Goal: Task Accomplishment & Management: Use online tool/utility

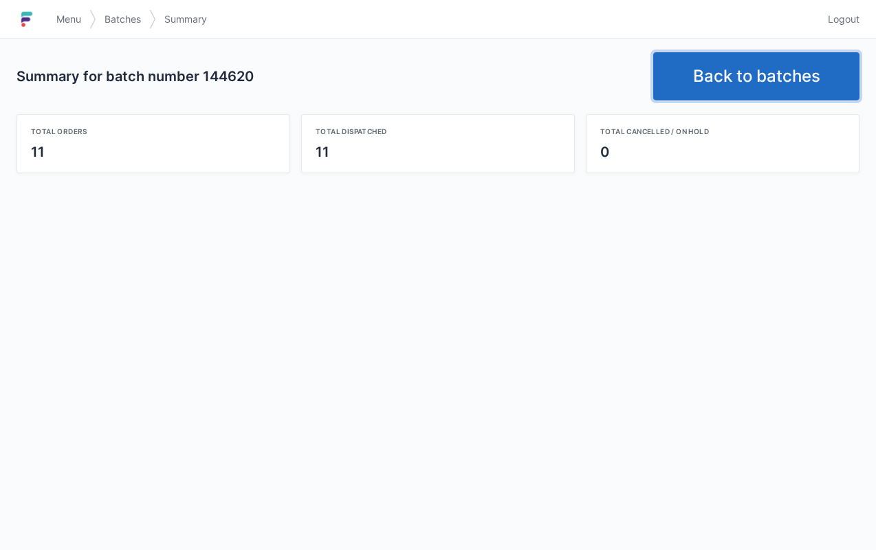
click at [764, 71] on link "Back to batches" at bounding box center [756, 76] width 206 height 48
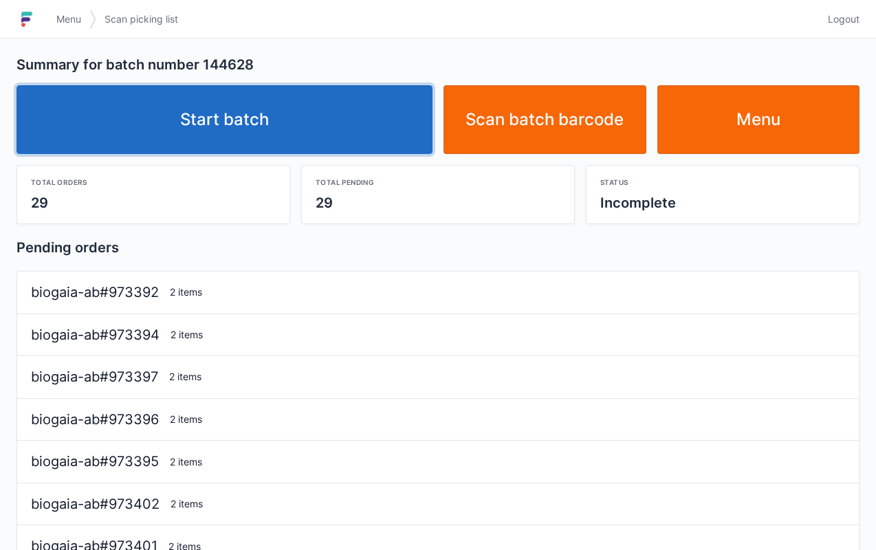
click at [388, 122] on link "Start batch" at bounding box center [224, 119] width 416 height 69
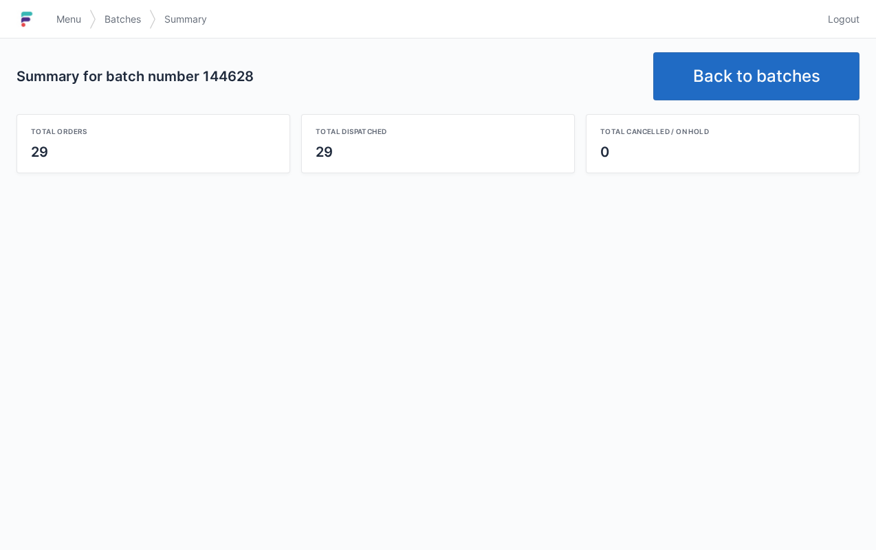
click at [756, 74] on link "Back to batches" at bounding box center [756, 76] width 206 height 48
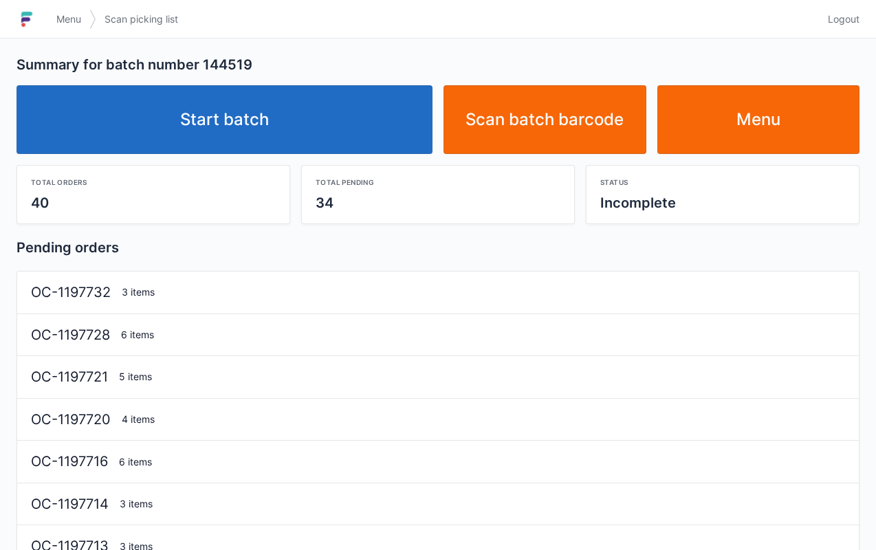
click at [342, 115] on link "Start batch" at bounding box center [224, 119] width 416 height 69
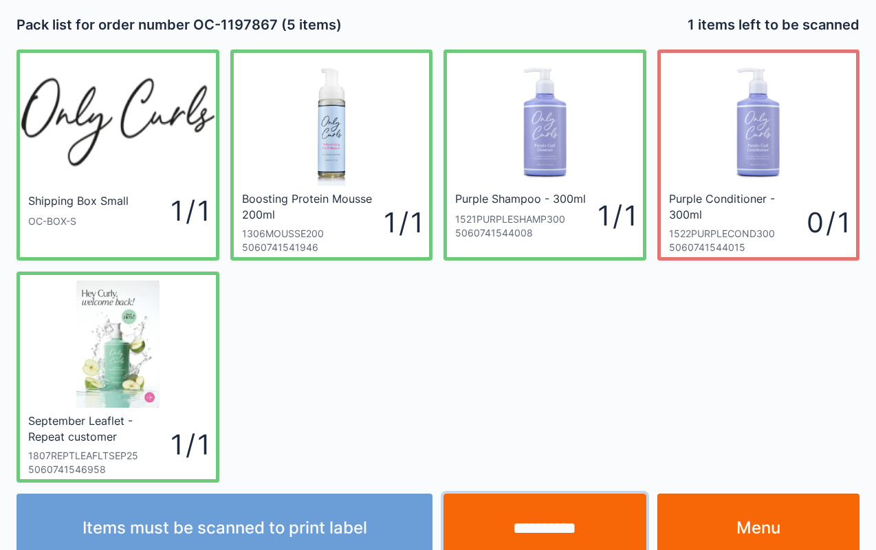
click at [536, 533] on input "**********" at bounding box center [544, 528] width 203 height 69
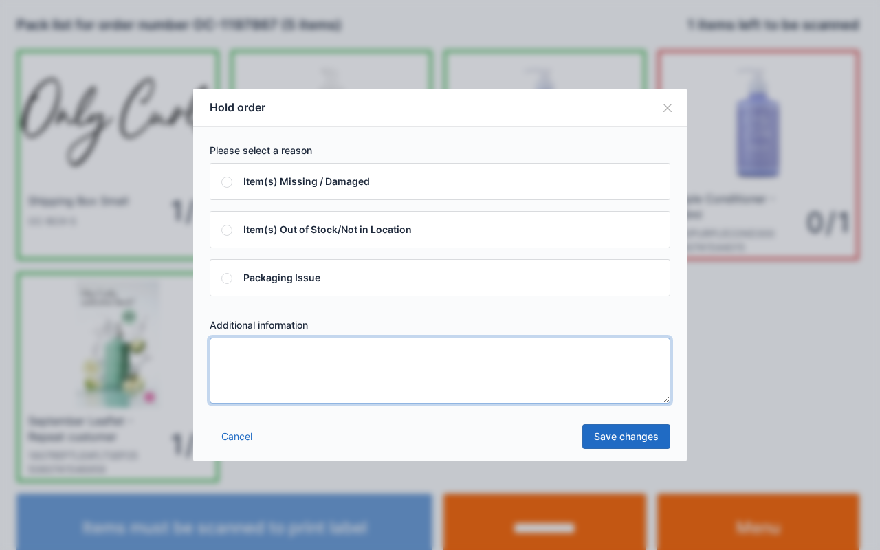
click at [490, 375] on textarea at bounding box center [440, 371] width 461 height 66
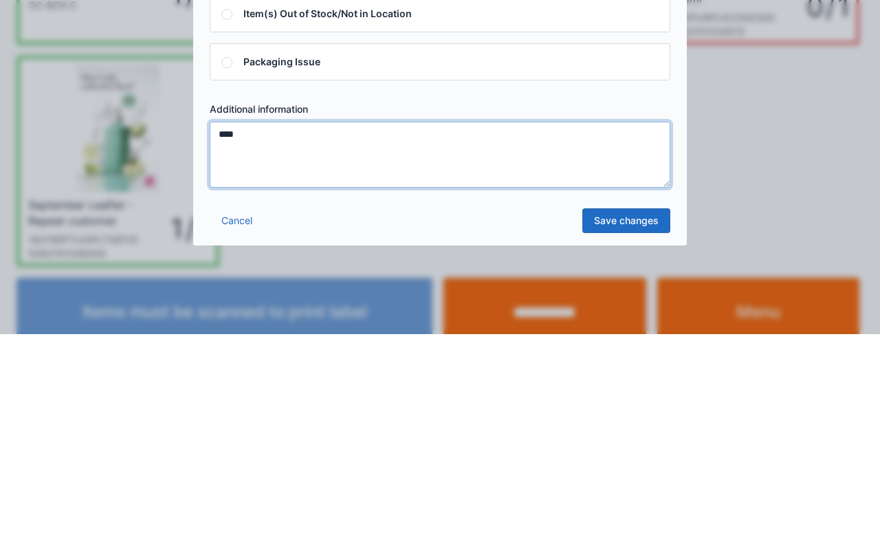
type textarea "****"
click at [643, 436] on link "Save changes" at bounding box center [626, 436] width 88 height 25
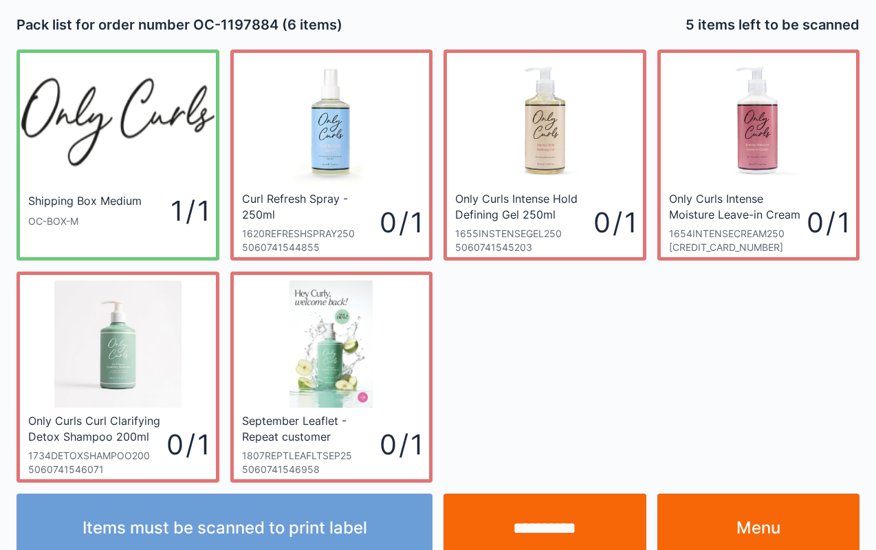
click at [773, 543] on link "Menu" at bounding box center [758, 528] width 203 height 69
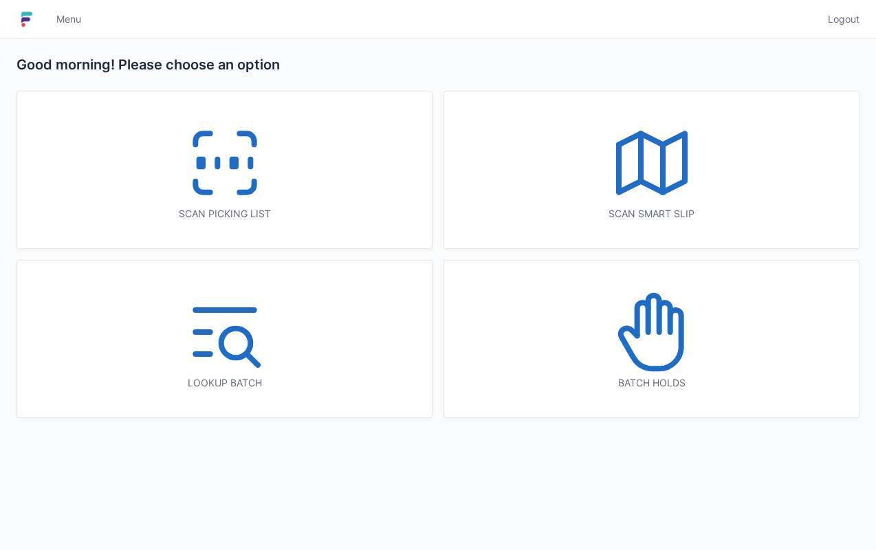
click at [281, 181] on div "Scan picking list" at bounding box center [224, 169] width 415 height 157
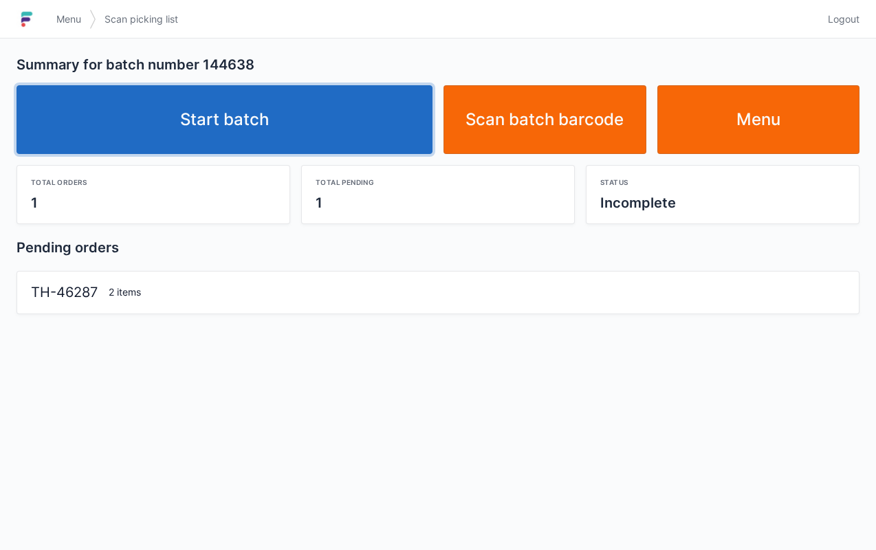
click at [293, 125] on link "Start batch" at bounding box center [224, 119] width 416 height 69
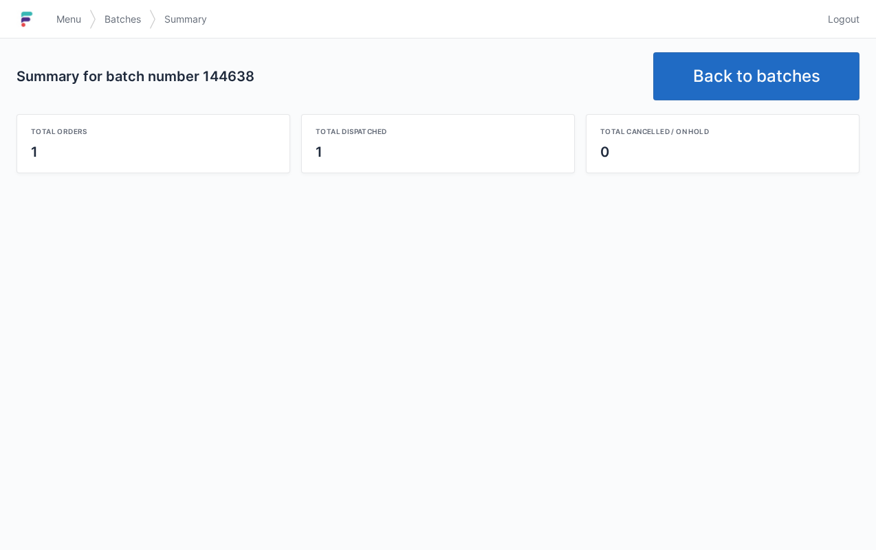
click at [790, 53] on link "Back to batches" at bounding box center [756, 76] width 206 height 48
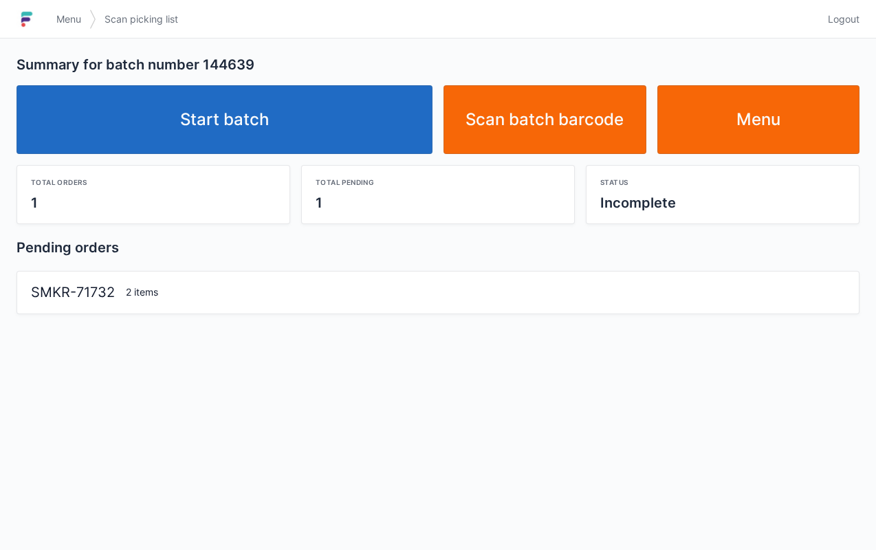
click at [316, 138] on link "Start batch" at bounding box center [224, 119] width 416 height 69
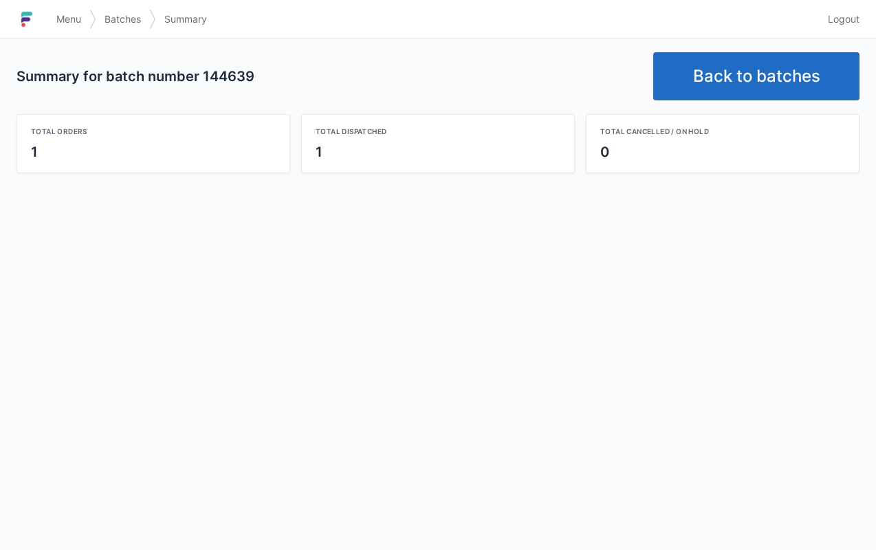
click at [746, 96] on link "Back to batches" at bounding box center [756, 76] width 206 height 48
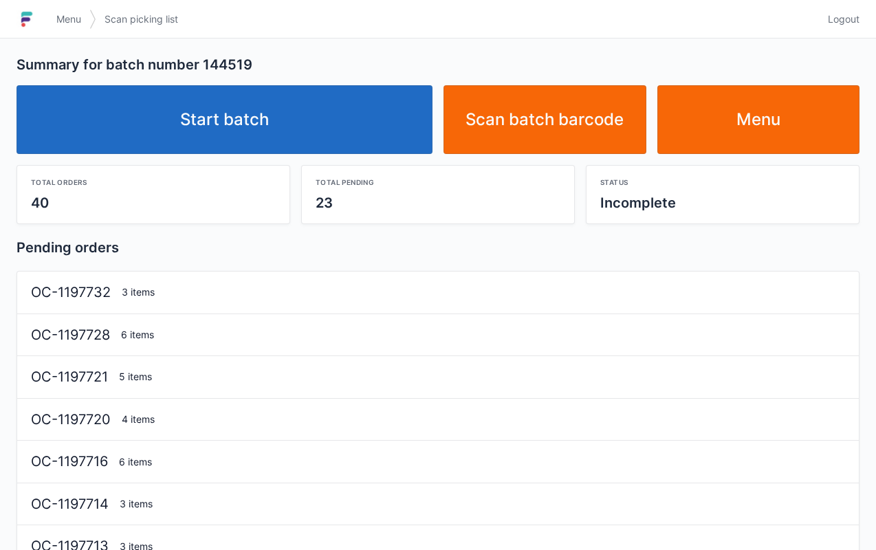
click at [373, 106] on link "Start batch" at bounding box center [224, 119] width 416 height 69
